Goal: Navigation & Orientation: Find specific page/section

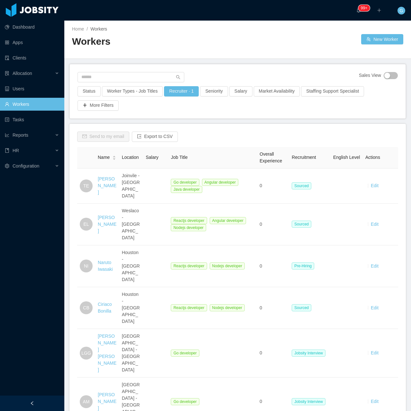
click at [24, 103] on link "Workers" at bounding box center [32, 104] width 54 height 13
click at [26, 95] on link "Users" at bounding box center [32, 88] width 54 height 13
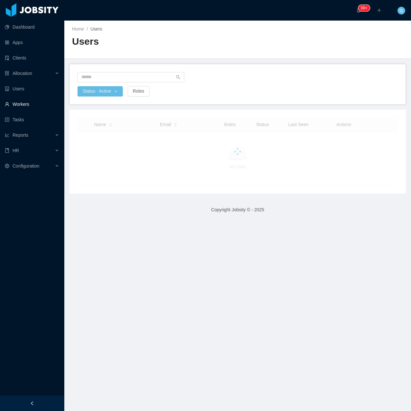
click at [24, 104] on link "Workers" at bounding box center [32, 104] width 54 height 13
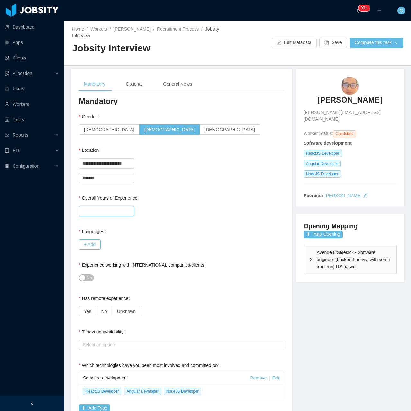
scroll to position [14, 0]
